Goal: Find contact information: Find contact information

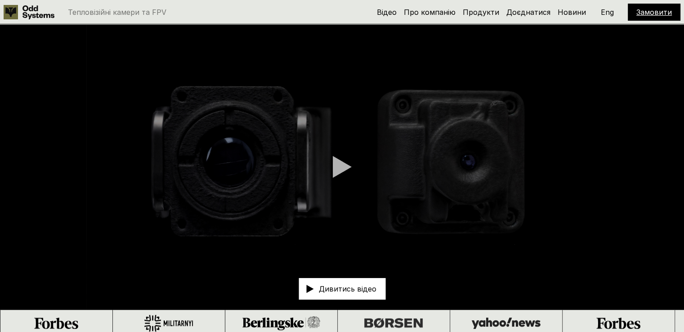
click at [653, 11] on link "Замовити" at bounding box center [654, 12] width 36 height 9
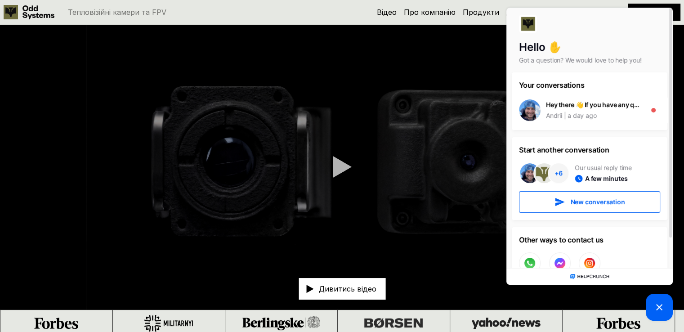
click at [480, 44] on video at bounding box center [342, 166] width 684 height 285
click at [444, 101] on video at bounding box center [342, 166] width 684 height 285
click at [634, 0] on div "Тепловізійні камери та FPV Відео Про компанію Продукти Доєднатися Новини Замови…" at bounding box center [342, 12] width 684 height 24
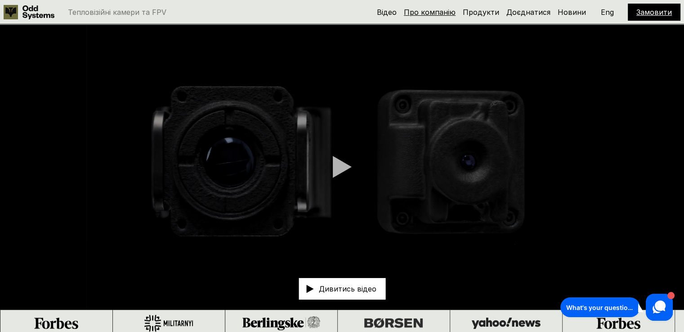
click at [432, 9] on link "Про компанію" at bounding box center [430, 12] width 52 height 9
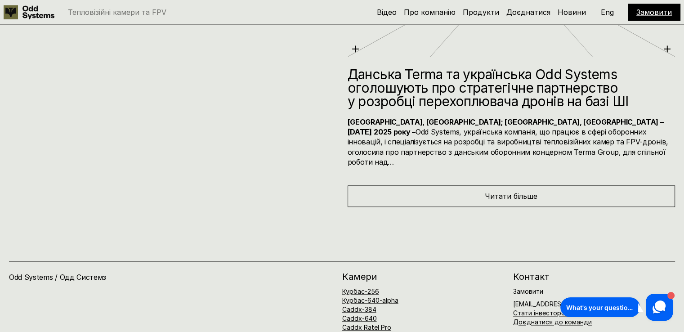
scroll to position [4761, 0]
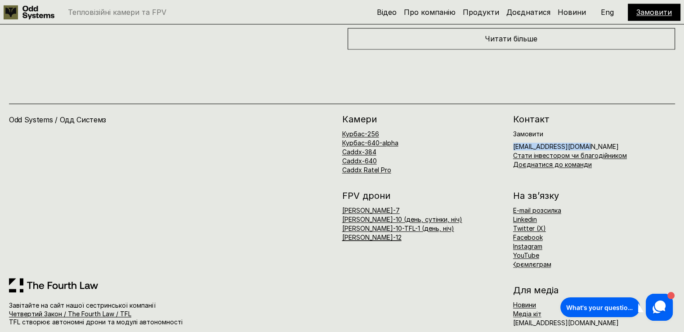
drag, startPoint x: 583, startPoint y: 134, endPoint x: 514, endPoint y: 135, distance: 68.8
click at [514, 135] on h6 "Замовити [EMAIL_ADDRESS][DOMAIN_NAME]" at bounding box center [566, 140] width 106 height 19
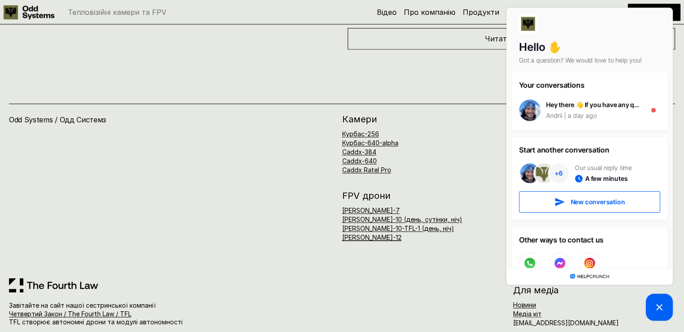
copy h6 "[EMAIL_ADDRESS][DOMAIN_NAME]"
